Goal: Check status: Check status

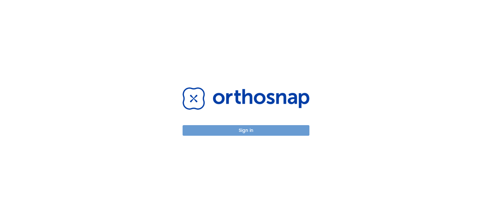
click at [268, 127] on button "Sign in" at bounding box center [246, 130] width 127 height 11
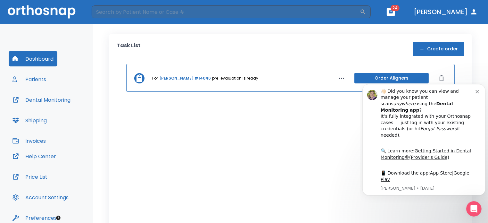
click at [40, 79] on button "Patients" at bounding box center [29, 78] width 41 height 15
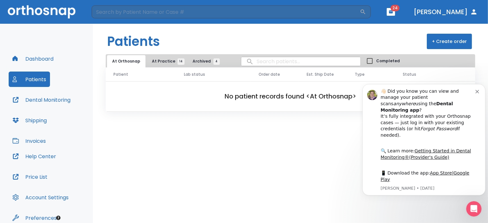
click at [191, 75] on span "Lab status" at bounding box center [194, 74] width 21 height 6
click at [47, 82] on button "Patients" at bounding box center [29, 78] width 41 height 15
click at [33, 79] on button "Patients" at bounding box center [29, 78] width 41 height 15
drag, startPoint x: 109, startPoint y: 43, endPoint x: 161, endPoint y: 51, distance: 52.8
click at [160, 52] on header "Patients + Create order" at bounding box center [290, 39] width 395 height 30
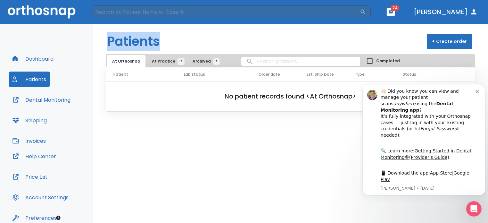
click at [170, 44] on header "Patients + Create order" at bounding box center [290, 39] width 395 height 30
drag, startPoint x: 160, startPoint y: 43, endPoint x: 110, endPoint y: 41, distance: 49.7
click at [110, 41] on h1 "Patients" at bounding box center [133, 41] width 53 height 19
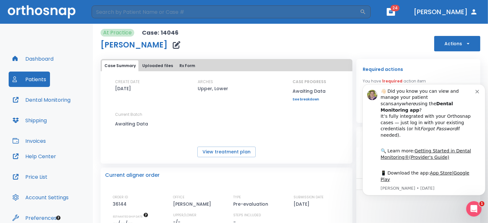
click at [476, 93] on icon "Dismiss notification" at bounding box center [477, 91] width 4 height 4
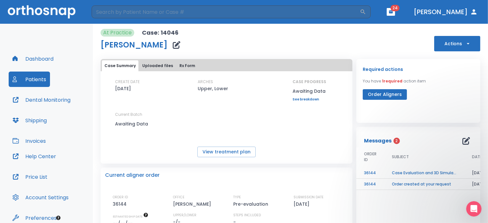
click at [397, 184] on td "Order created at your request" at bounding box center [424, 183] width 80 height 11
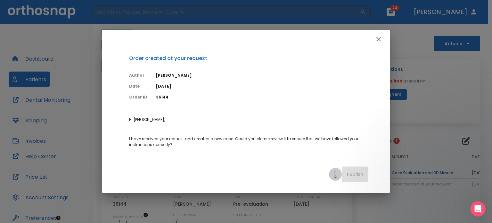
click at [336, 174] on icon at bounding box center [335, 174] width 8 height 8
click at [379, 39] on icon "button" at bounding box center [378, 39] width 4 height 4
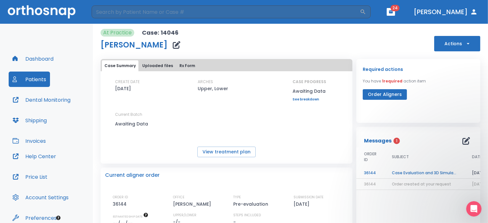
click at [372, 182] on td "36144" at bounding box center [370, 183] width 28 height 11
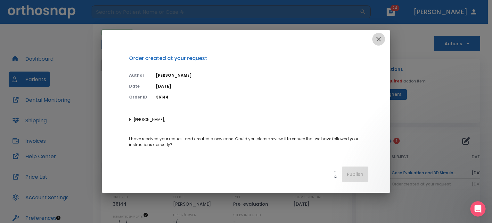
click at [382, 38] on icon "button" at bounding box center [379, 39] width 8 height 8
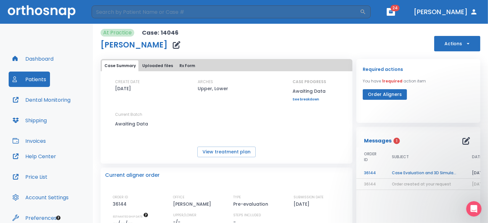
click at [398, 174] on td "Case Evaluation and 3D Simulation Ready" at bounding box center [424, 172] width 80 height 11
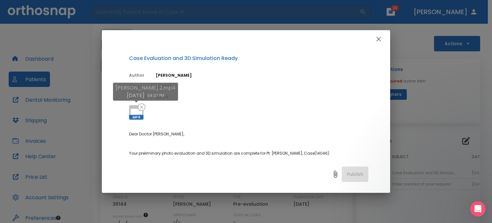
click at [136, 110] on icon at bounding box center [137, 113] width 12 height 8
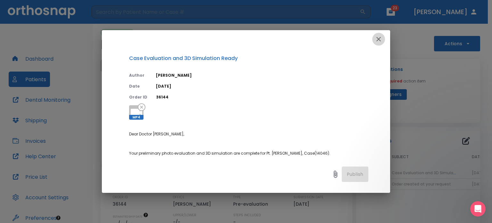
click at [379, 39] on icon "button" at bounding box center [378, 39] width 4 height 4
